Goal: Entertainment & Leisure: Consume media (video, audio)

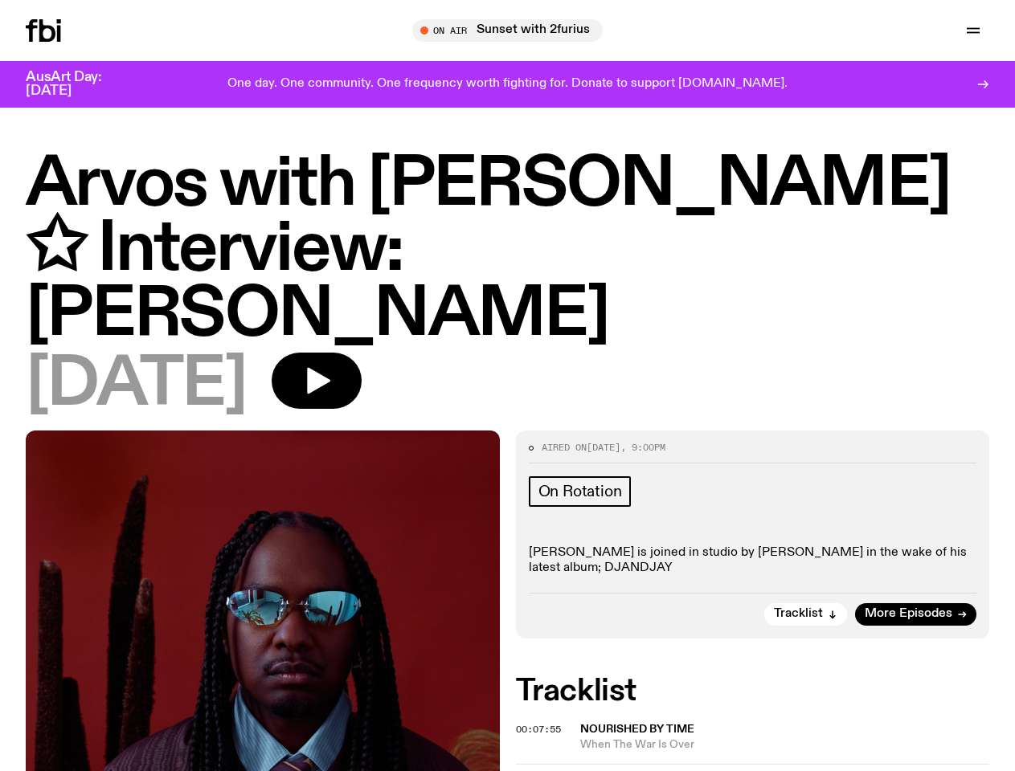
click at [0, 0] on icon "button" at bounding box center [0, 0] width 0 height 0
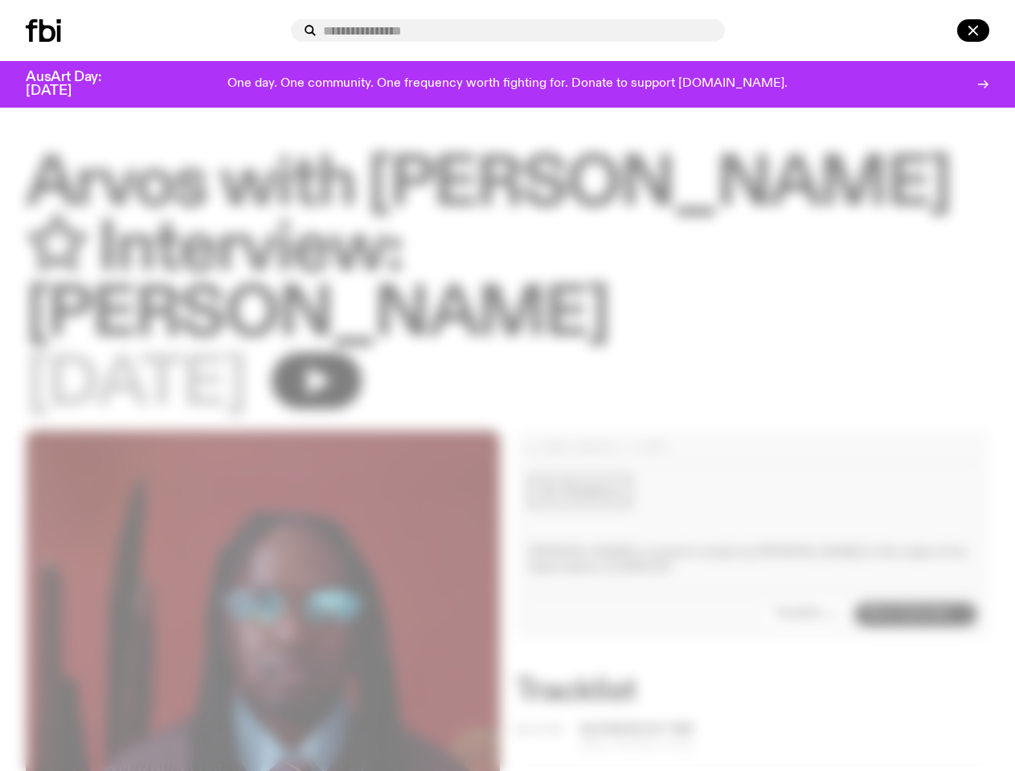
click at [725, 31] on div at bounding box center [508, 30] width 434 height 22
click at [935, 31] on div at bounding box center [950, 30] width 77 height 22
click at [368, 332] on div at bounding box center [507, 385] width 1015 height 771
click at [807, 564] on div at bounding box center [507, 385] width 1015 height 771
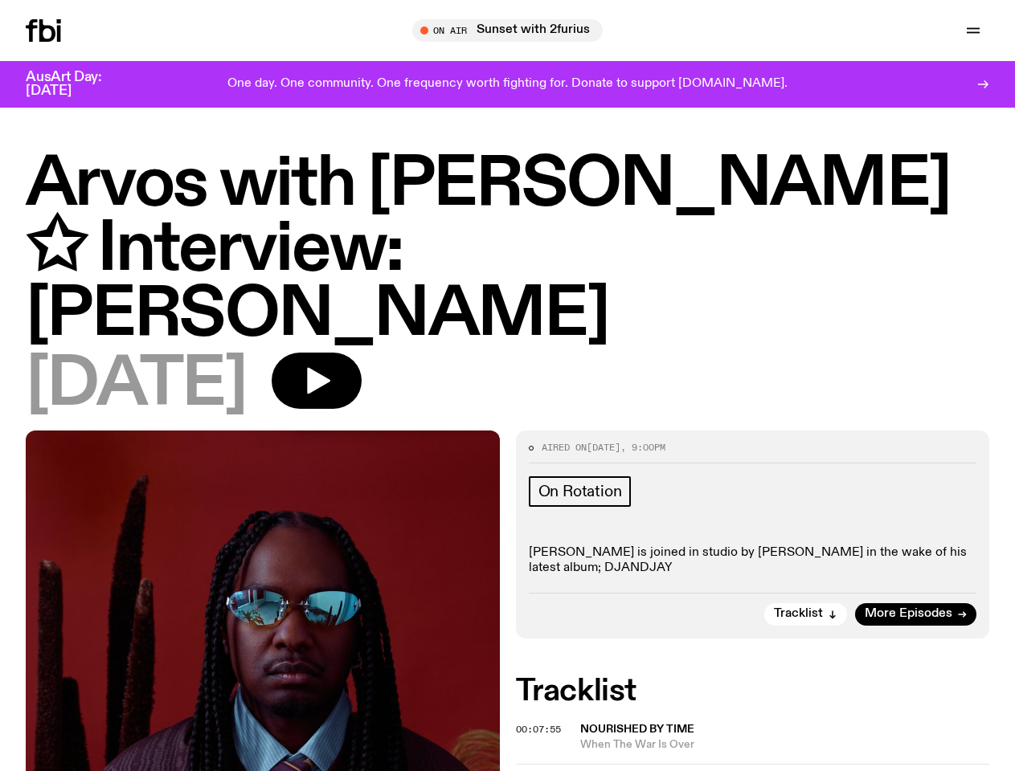
click at [541, 679] on div at bounding box center [507, 385] width 1015 height 771
click at [786, 738] on span "When The War Is Over" at bounding box center [785, 745] width 410 height 15
click at [541, 771] on span "00:11:10" at bounding box center [538, 780] width 45 height 13
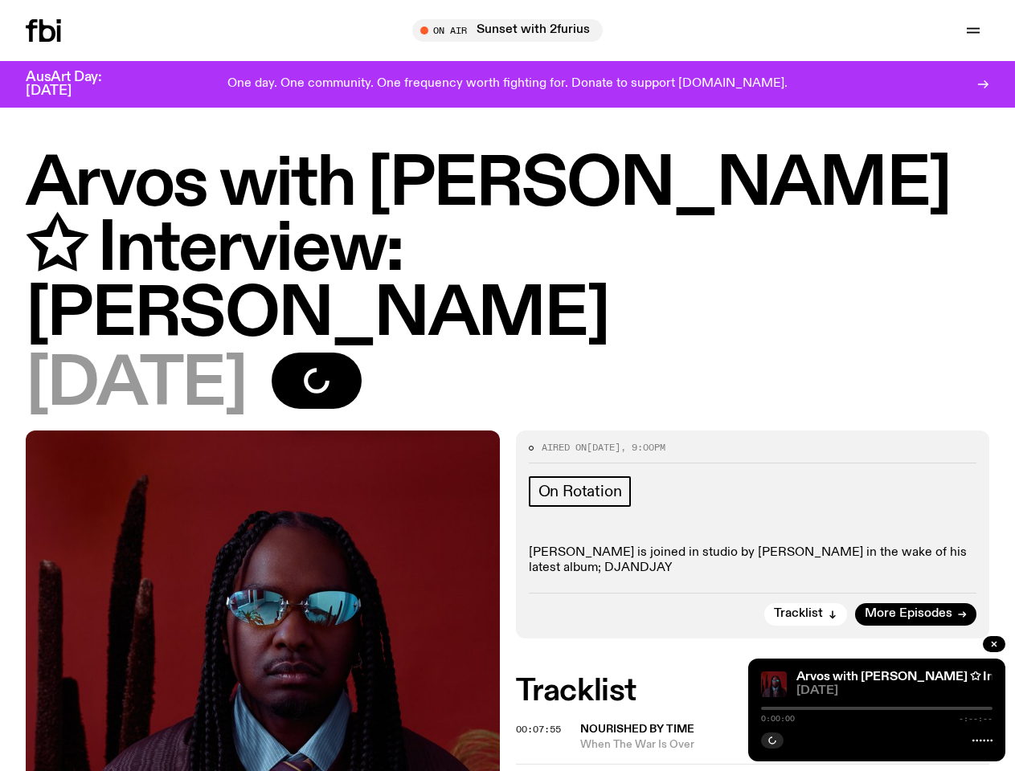
click at [786, 738] on div at bounding box center [876, 739] width 231 height 19
